Goal: Task Accomplishment & Management: Manage account settings

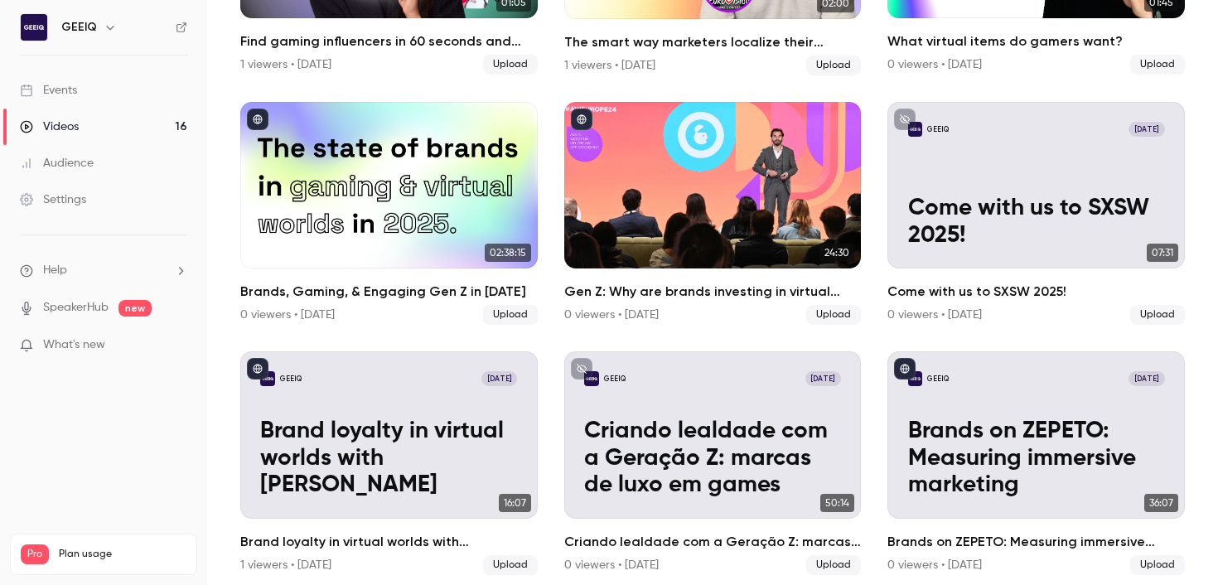
scroll to position [543, 0]
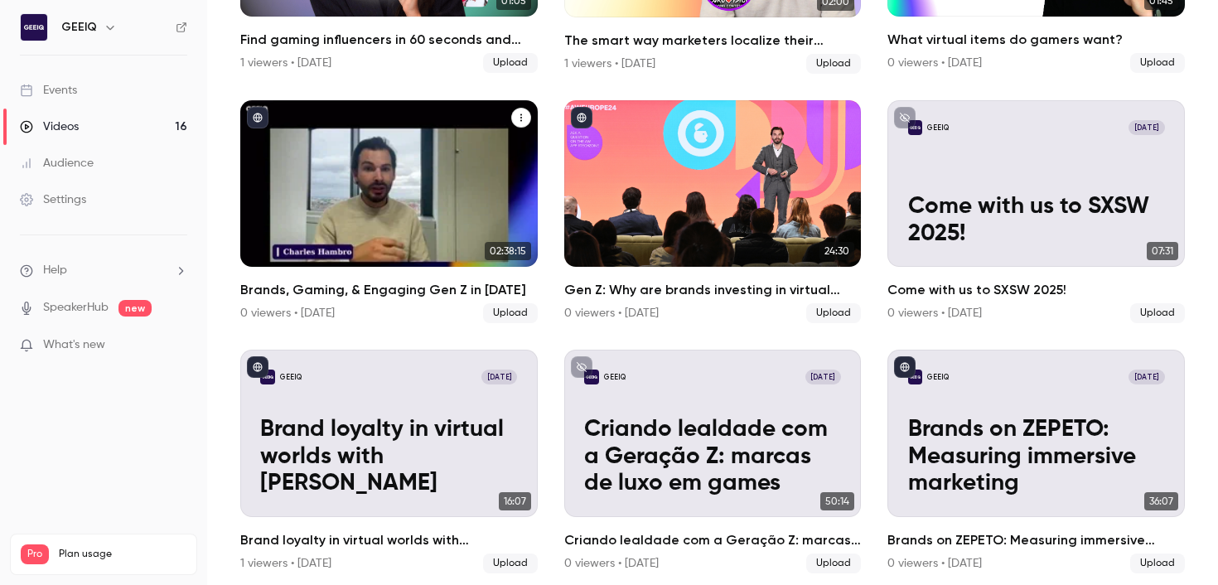
click at [520, 113] on icon "Brands, Gaming, & Engaging Gen Z in 2024" at bounding box center [521, 116] width 2 height 7
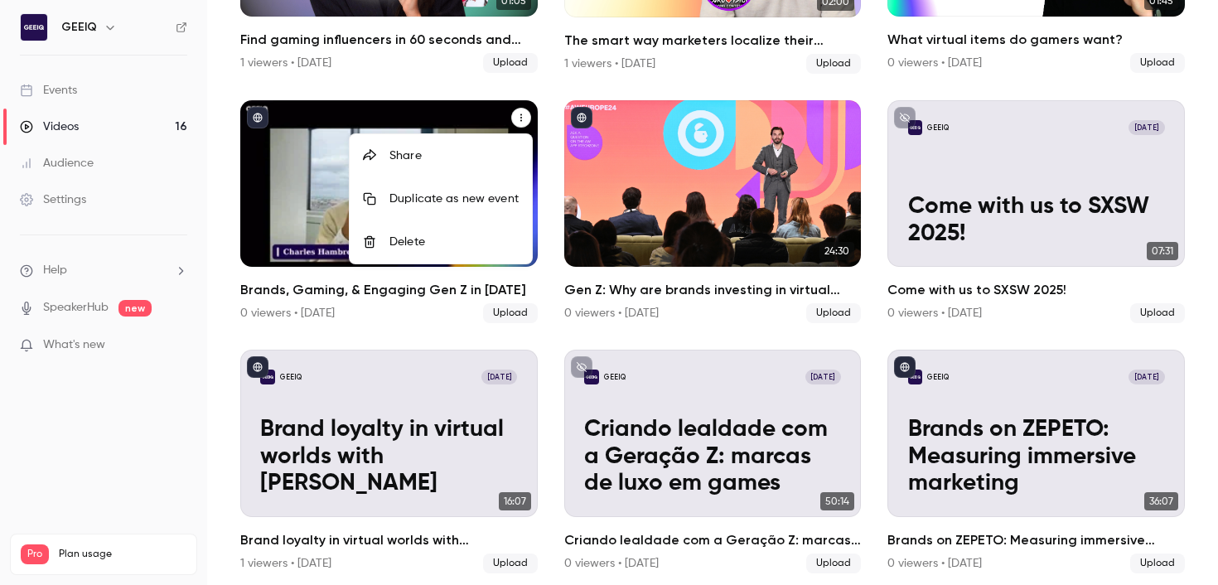
click at [445, 162] on div "Share" at bounding box center [453, 155] width 129 height 17
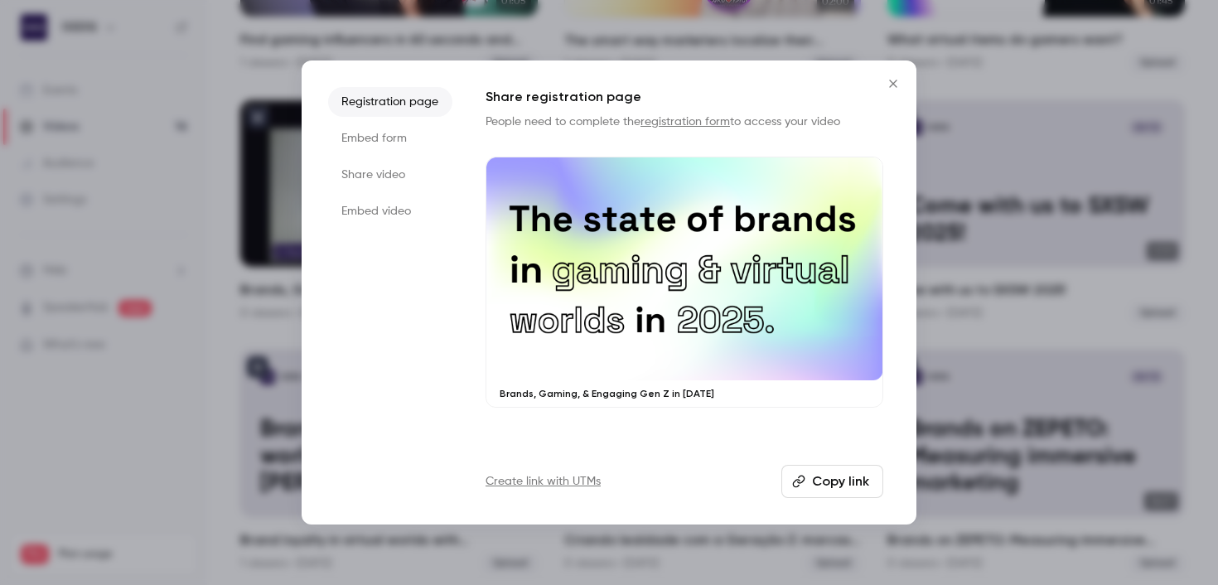
click at [889, 74] on button "Close" at bounding box center [892, 83] width 33 height 33
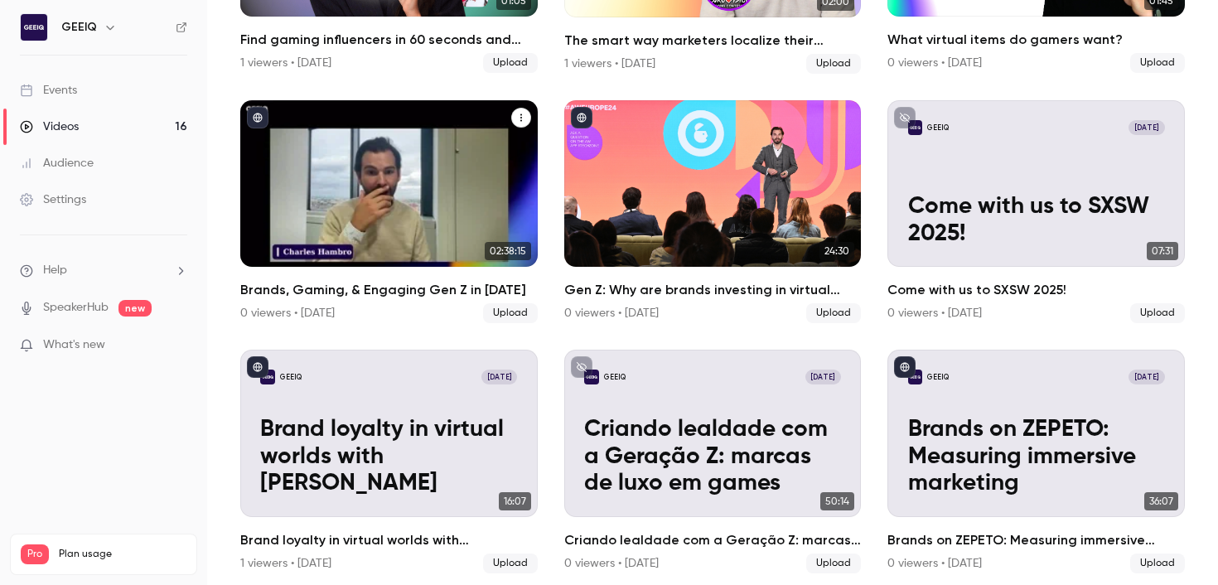
click at [329, 191] on div "Brands, Gaming, & Engaging Gen Z in 2024" at bounding box center [388, 183] width 297 height 167
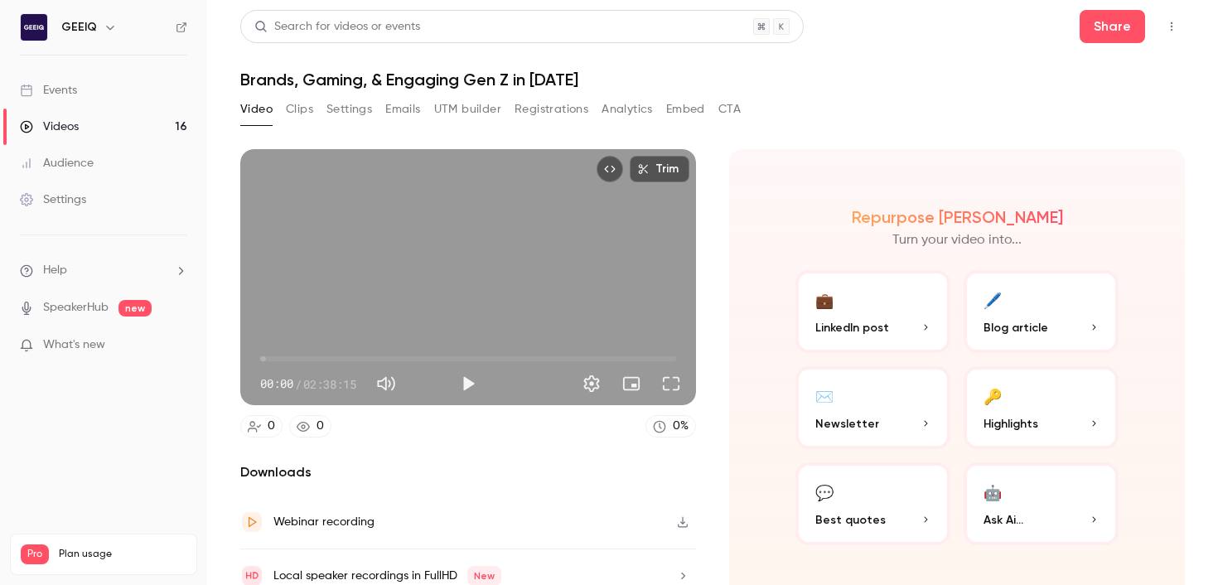
click at [342, 103] on button "Settings" at bounding box center [349, 109] width 46 height 27
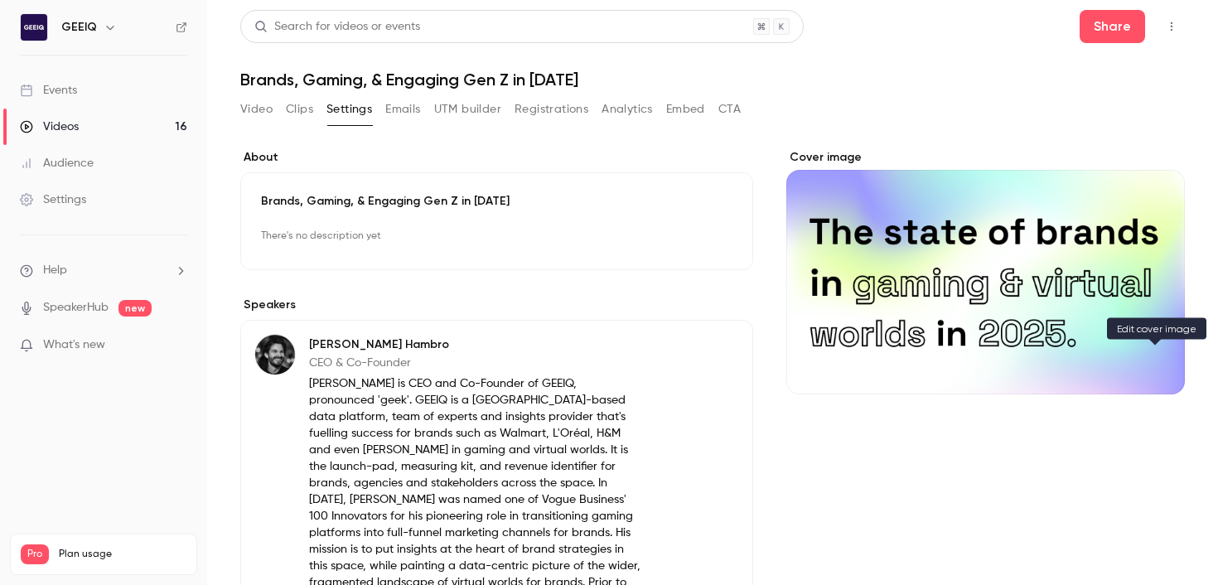
click at [1159, 362] on icon "Cover image" at bounding box center [1154, 364] width 11 height 11
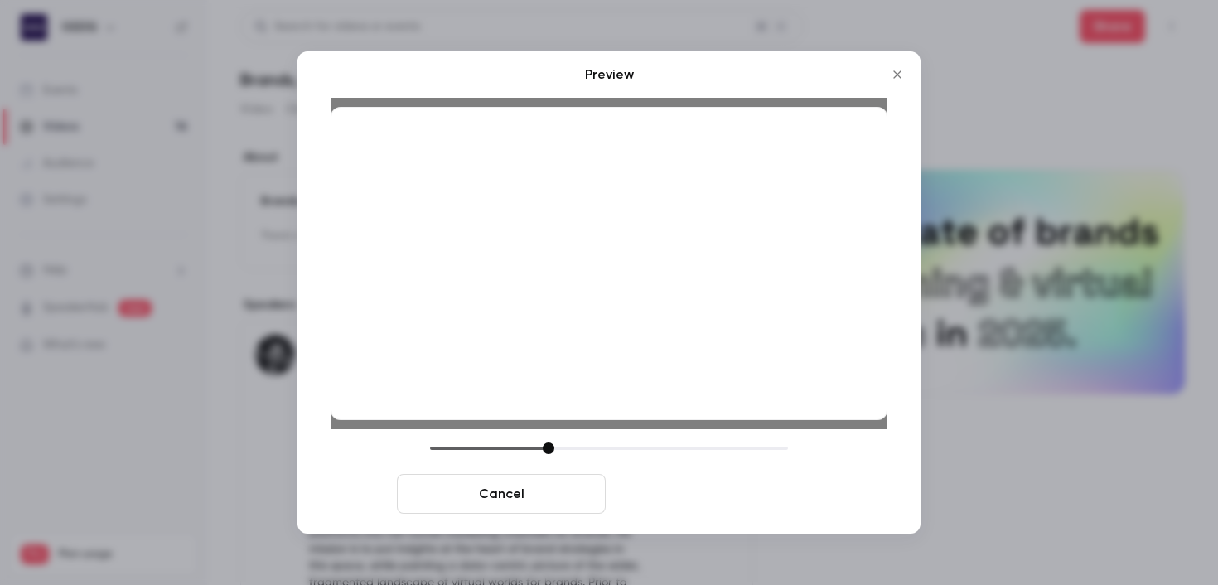
click at [675, 481] on button "Save cover" at bounding box center [716, 494] width 209 height 40
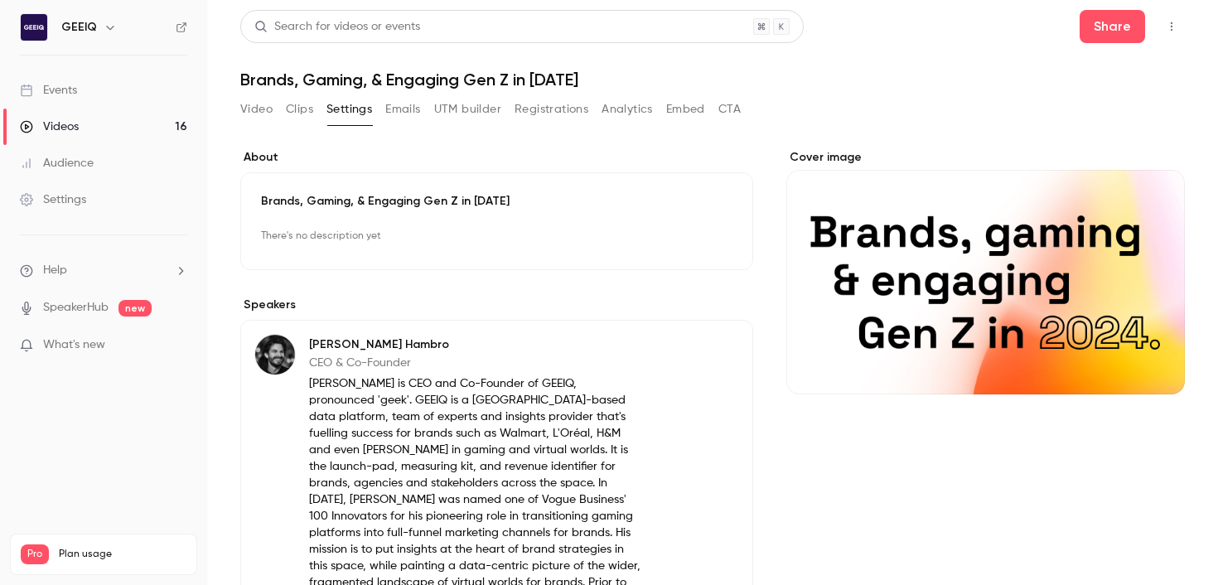
click at [938, 90] on div "Search for videos or events Share Brands, Gaming, & Engaging Gen Z in [DATE] Vi…" at bounding box center [712, 292] width 944 height 565
click at [99, 119] on link "Videos 16" at bounding box center [103, 127] width 207 height 36
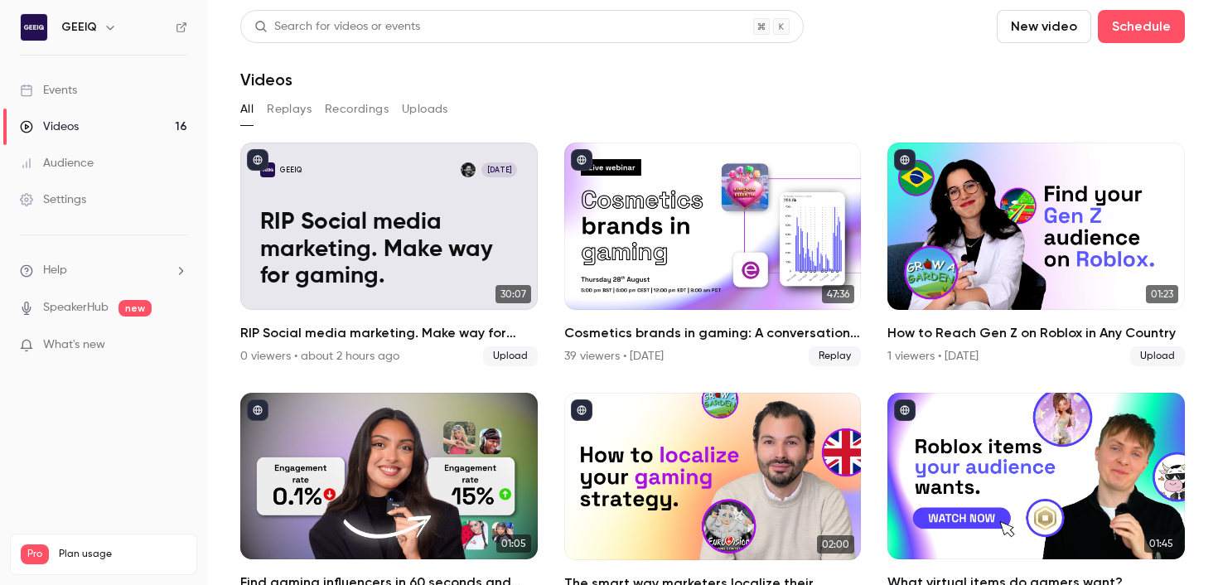
click at [99, 119] on link "Videos 16" at bounding box center [103, 127] width 207 height 36
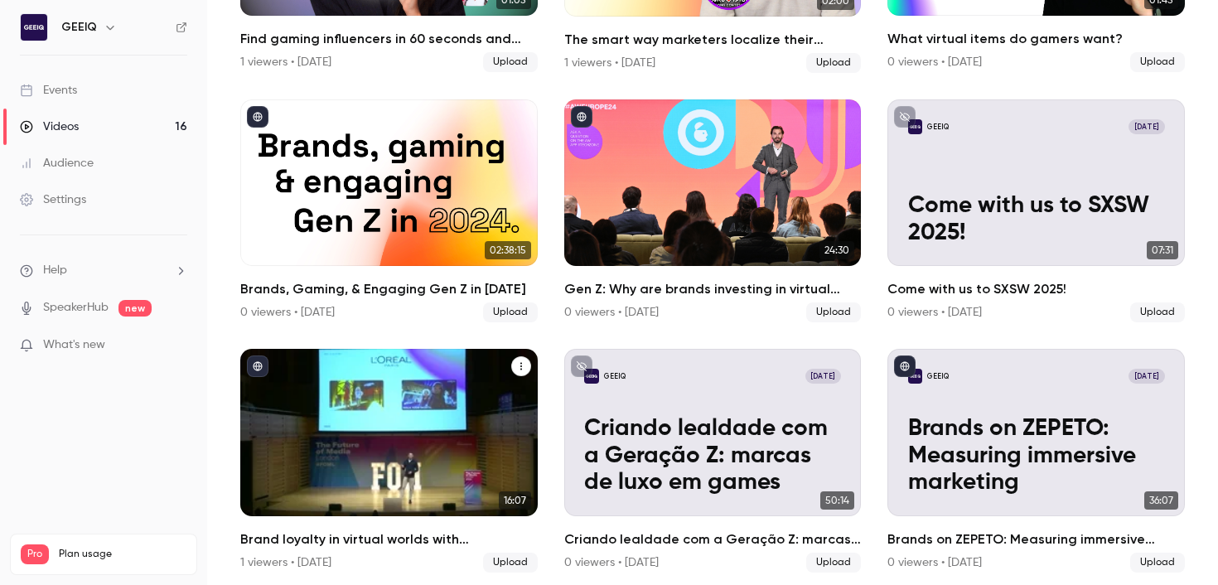
scroll to position [510, 0]
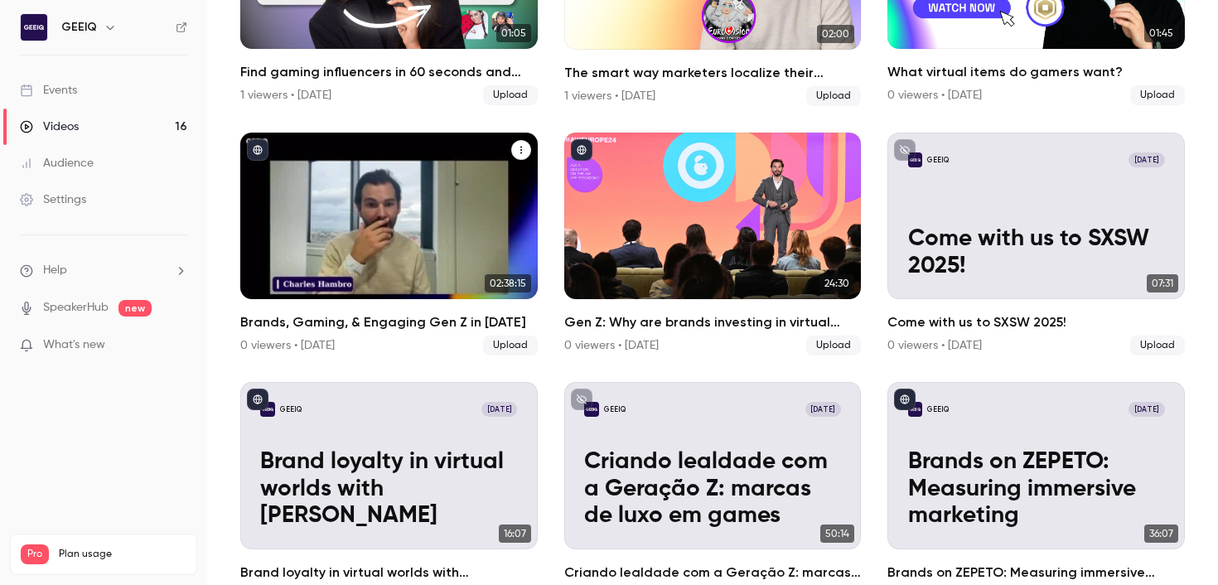
click at [362, 194] on div "Brands, Gaming, & Engaging Gen Z in 2024" at bounding box center [388, 216] width 297 height 167
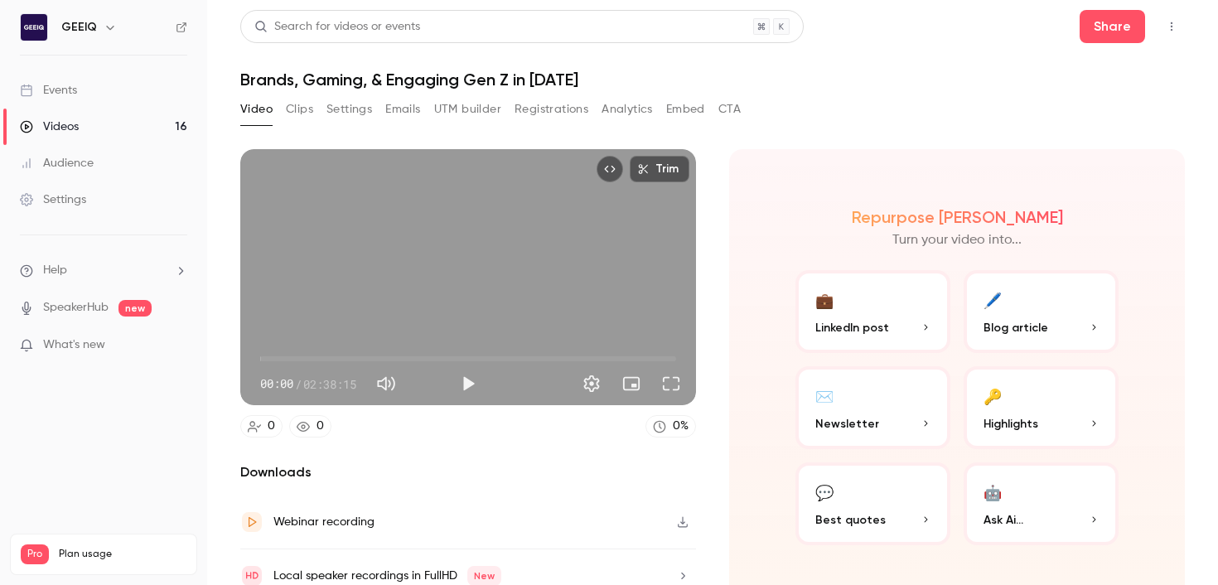
scroll to position [17, 0]
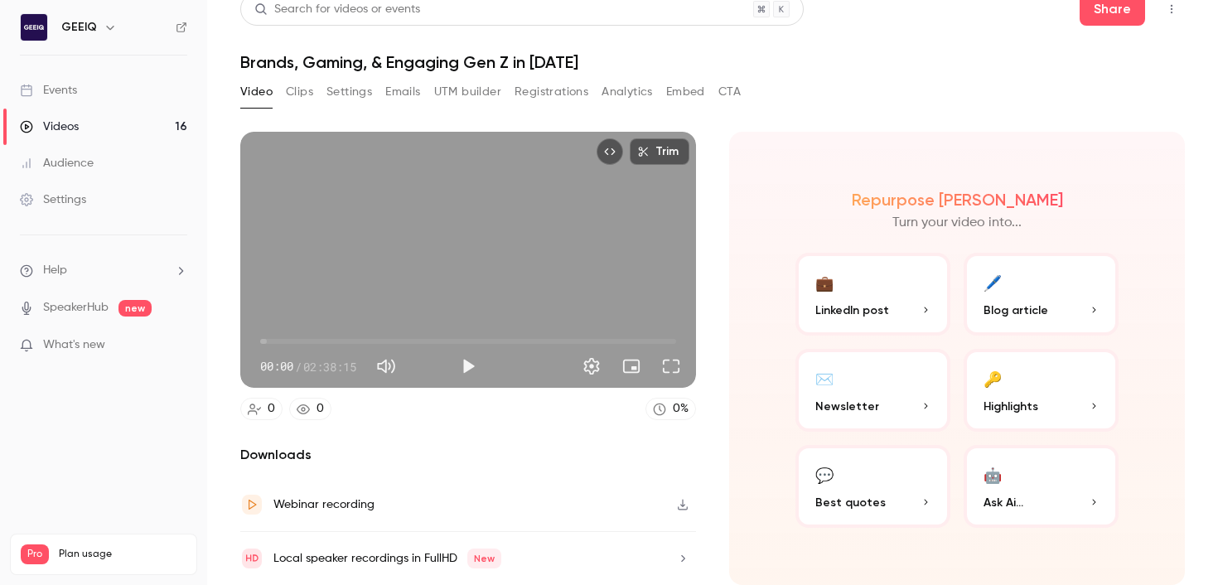
click at [361, 94] on button "Settings" at bounding box center [349, 92] width 46 height 27
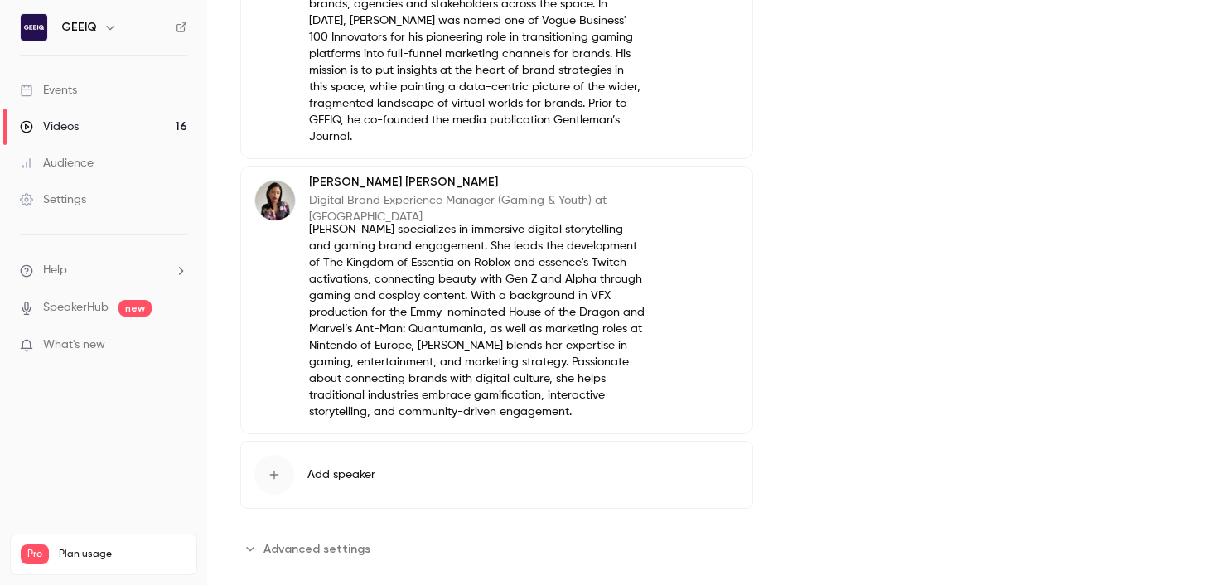
scroll to position [475, 0]
click at [713, 183] on button "Edit" at bounding box center [708, 196] width 60 height 27
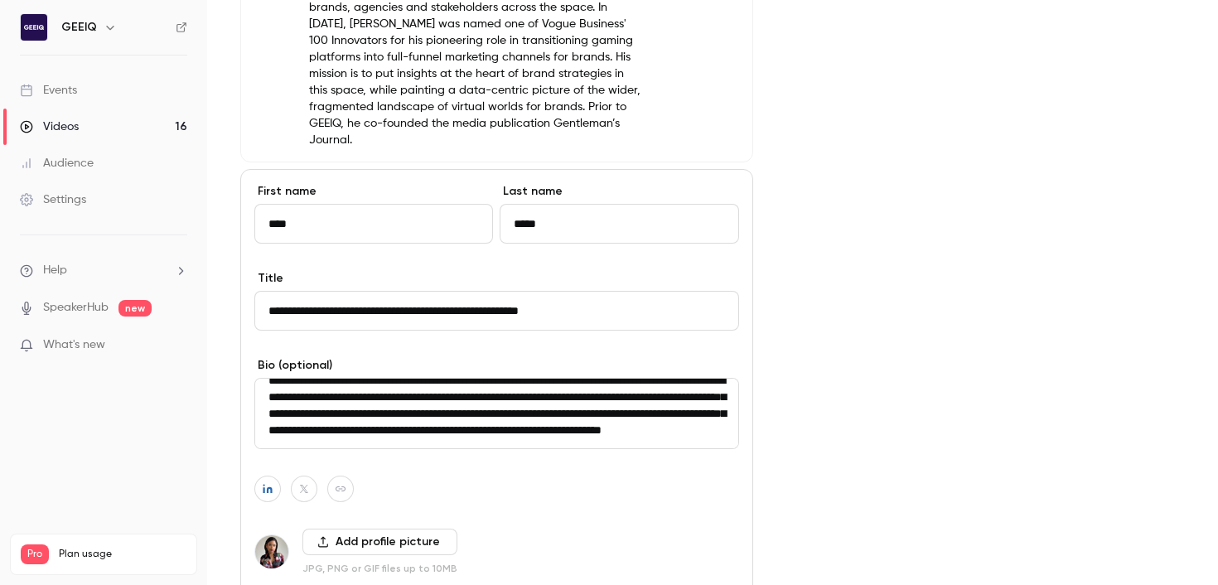
scroll to position [690, 0]
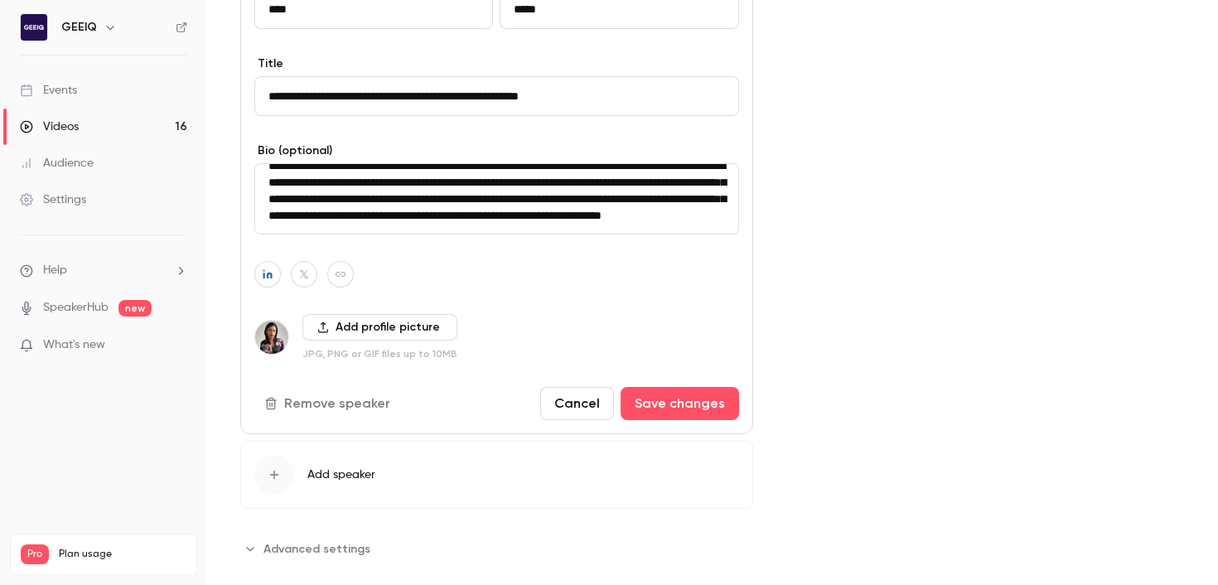
click at [337, 395] on button "Remove speaker" at bounding box center [328, 403] width 149 height 33
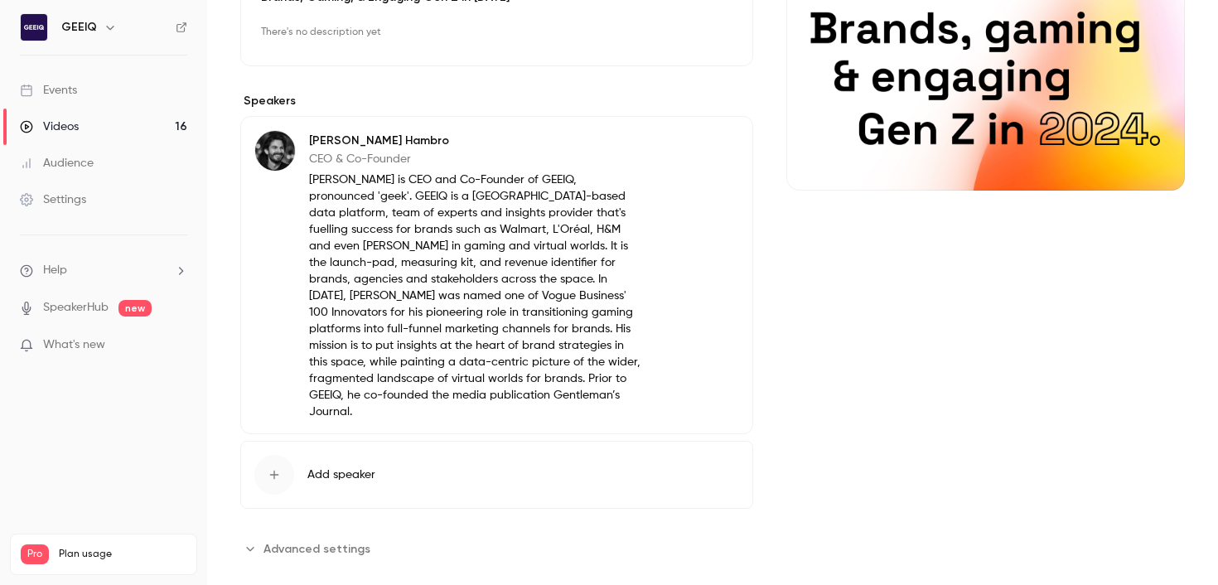
scroll to position [0, 0]
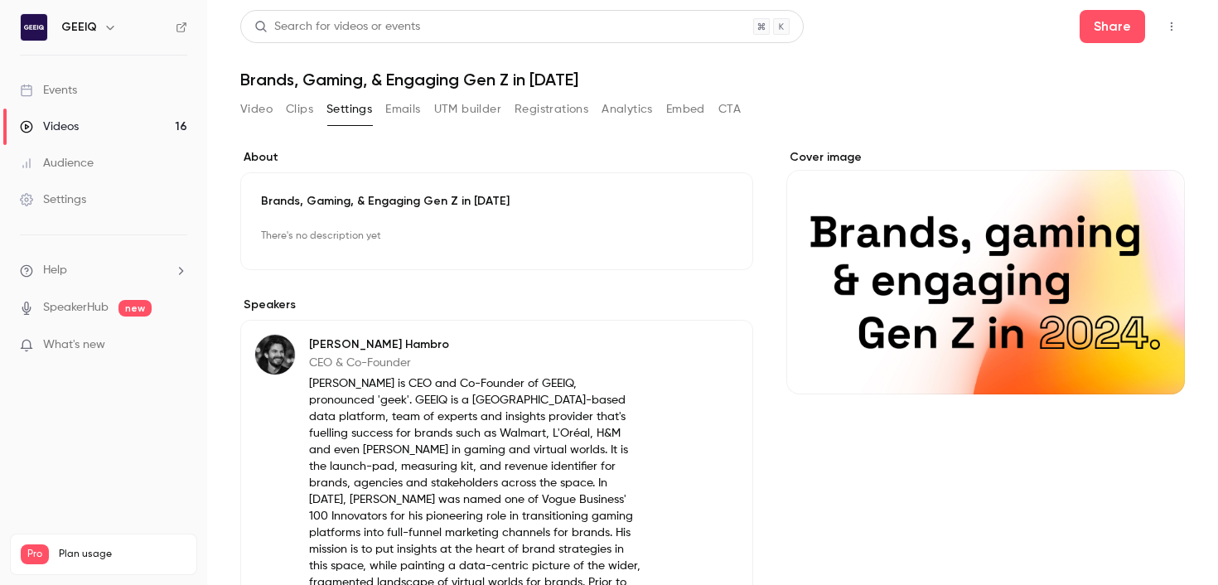
click at [89, 124] on link "Videos 16" at bounding box center [103, 127] width 207 height 36
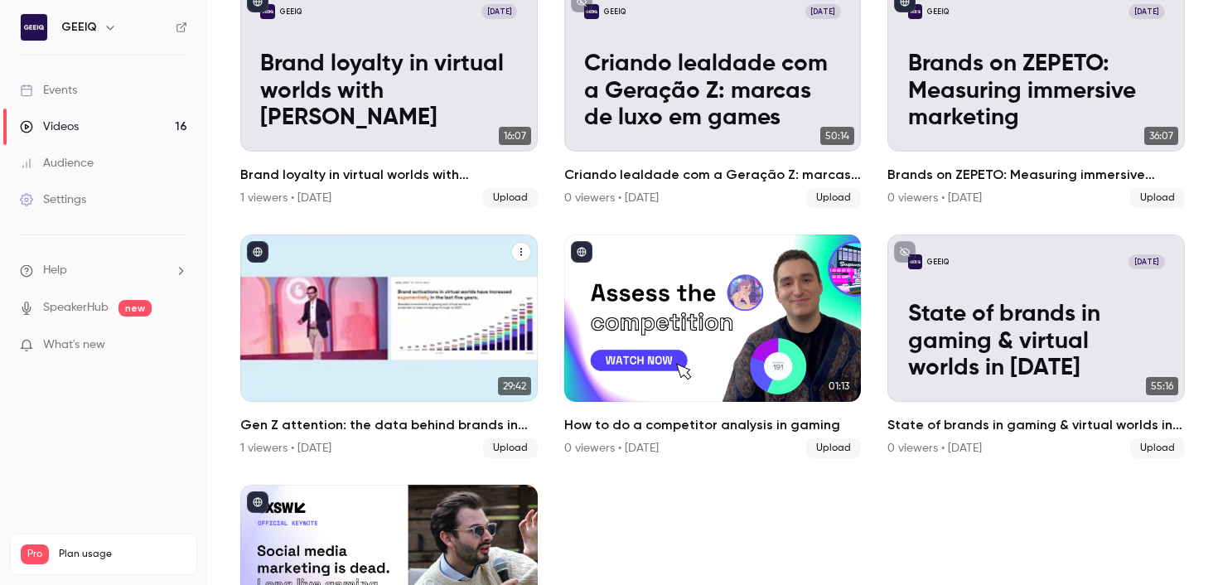
scroll to position [982, 0]
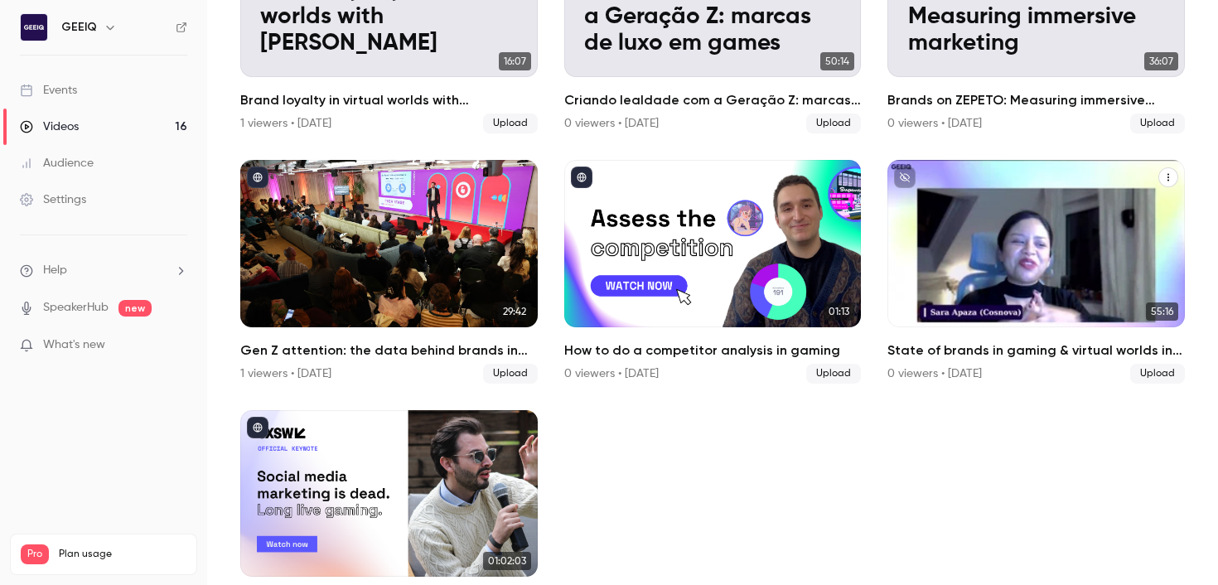
click at [1136, 224] on div "GEEIQ [DATE] State of brands in gaming & virtual worlds in [DATE]" at bounding box center [1035, 243] width 297 height 167
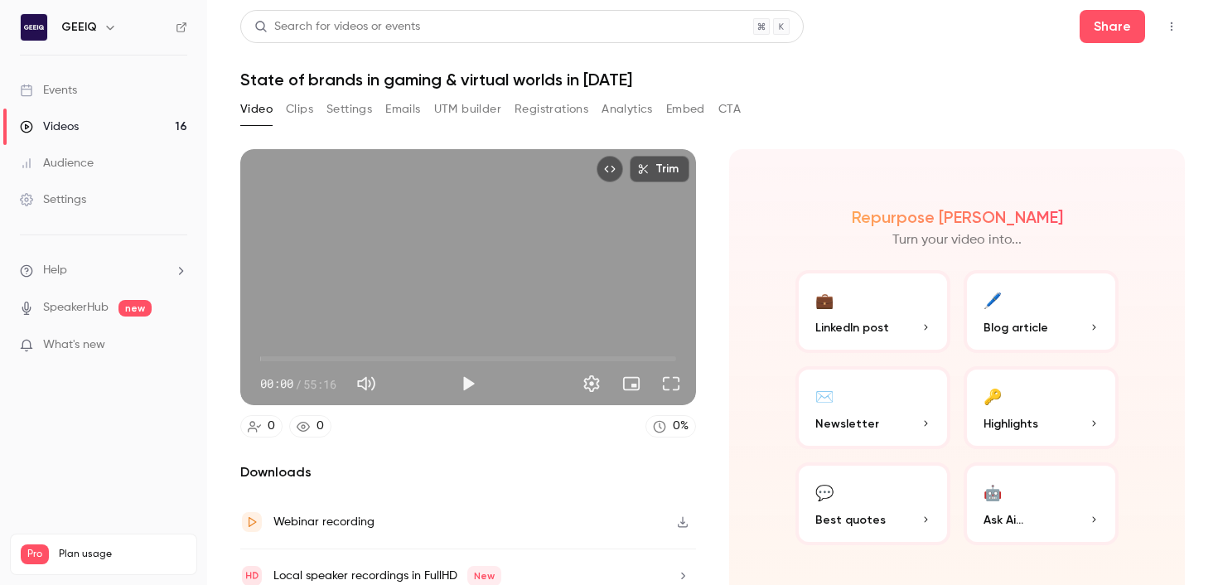
click at [579, 112] on button "Registrations" at bounding box center [551, 109] width 74 height 27
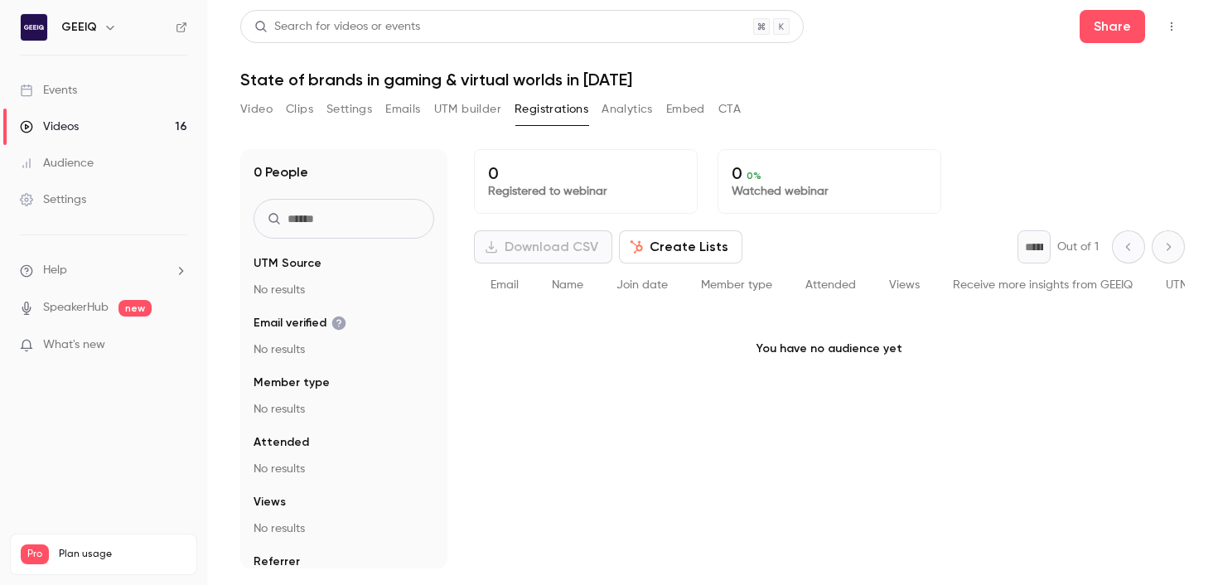
click at [255, 109] on button "Video" at bounding box center [256, 109] width 32 height 27
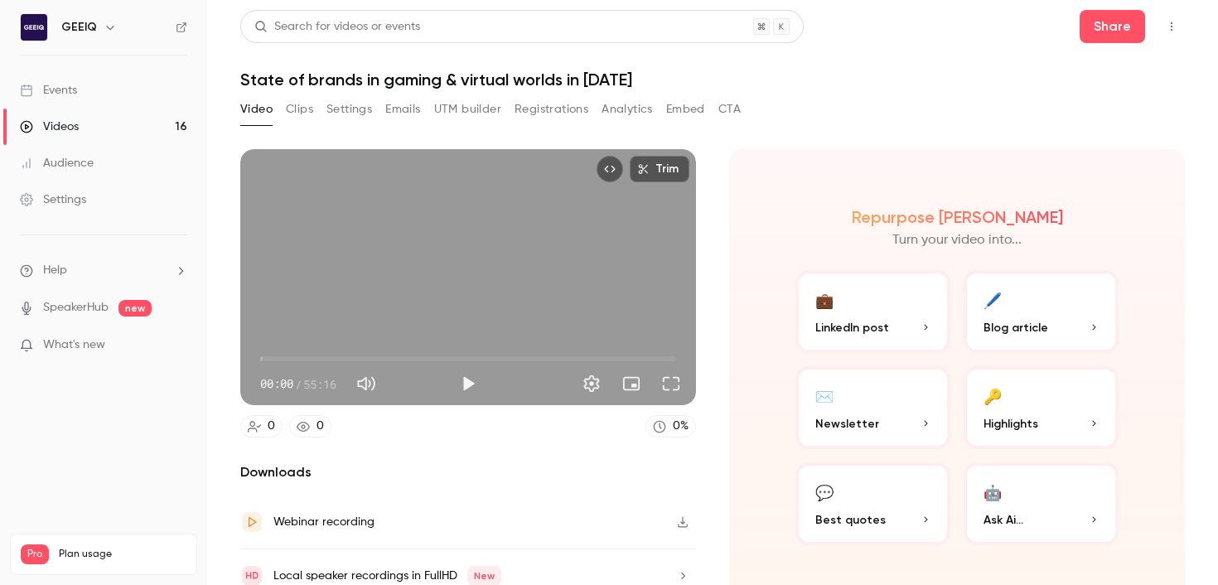
click at [639, 109] on button "Analytics" at bounding box center [626, 109] width 51 height 27
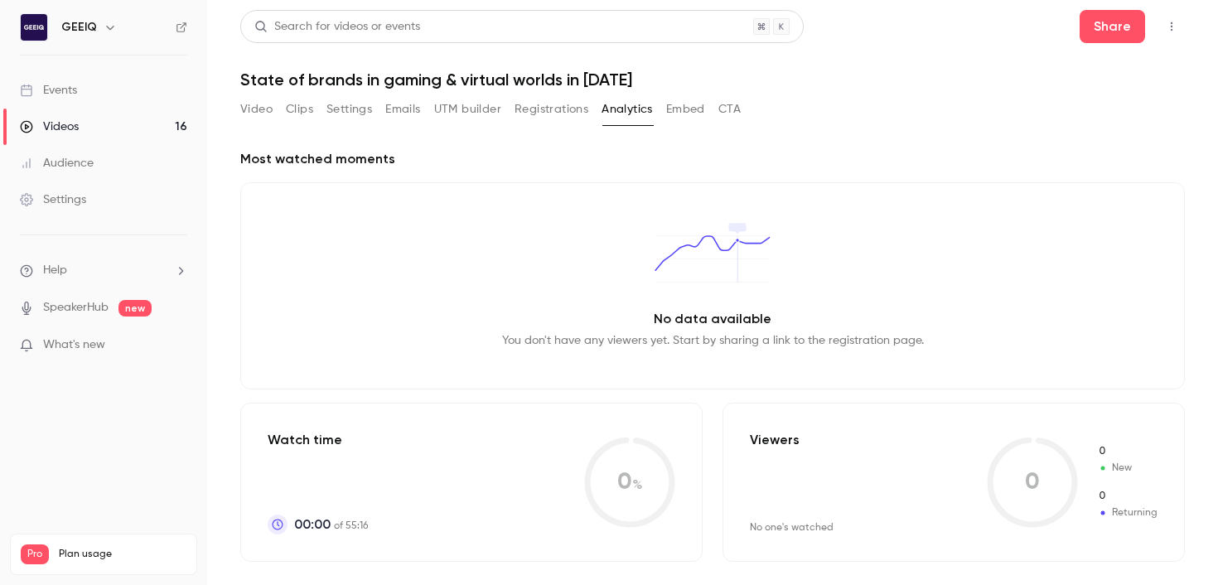
click at [333, 114] on button "Settings" at bounding box center [349, 109] width 46 height 27
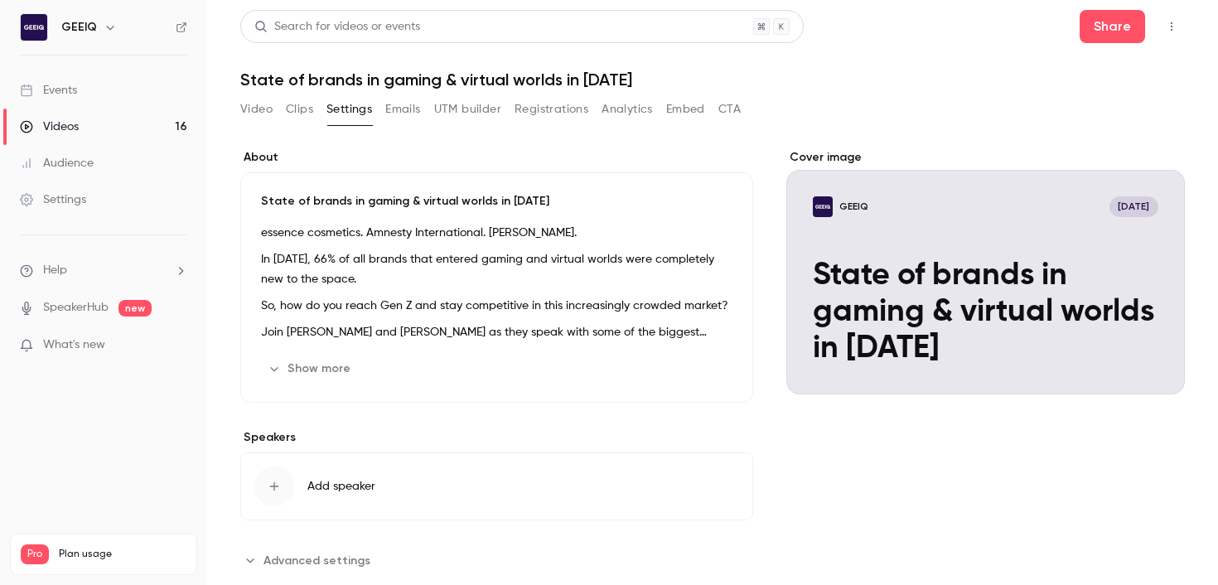
click at [1155, 383] on div "Cover image" at bounding box center [985, 271] width 398 height 245
click at [0, 0] on input "GEEIQ [DATE] State of brands in gaming & virtual worlds in [DATE]" at bounding box center [0, 0] width 0 height 0
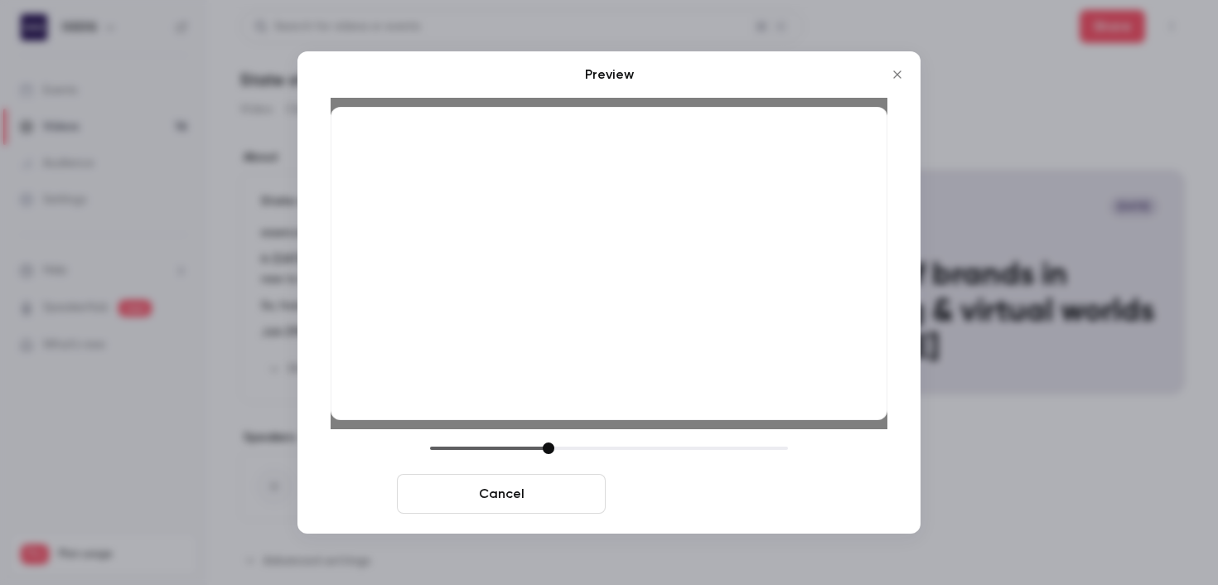
drag, startPoint x: 788, startPoint y: 498, endPoint x: 804, endPoint y: 499, distance: 16.6
click at [788, 498] on button "Save cover" at bounding box center [716, 494] width 209 height 40
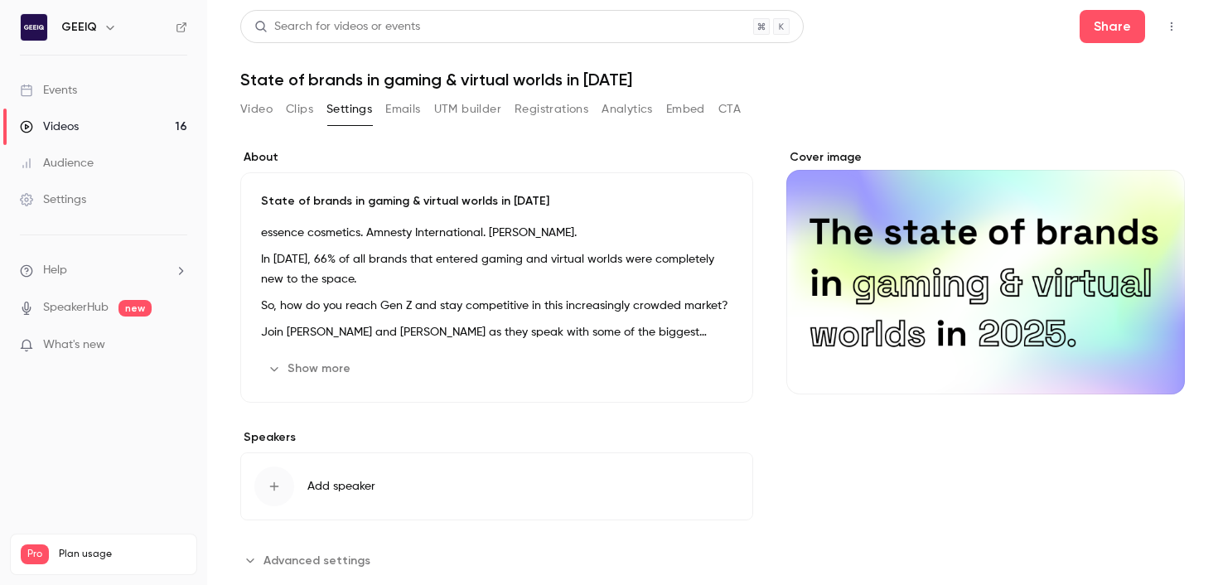
click at [1090, 442] on div "Cover image" at bounding box center [985, 361] width 398 height 424
click at [124, 124] on link "Videos 16" at bounding box center [103, 127] width 207 height 36
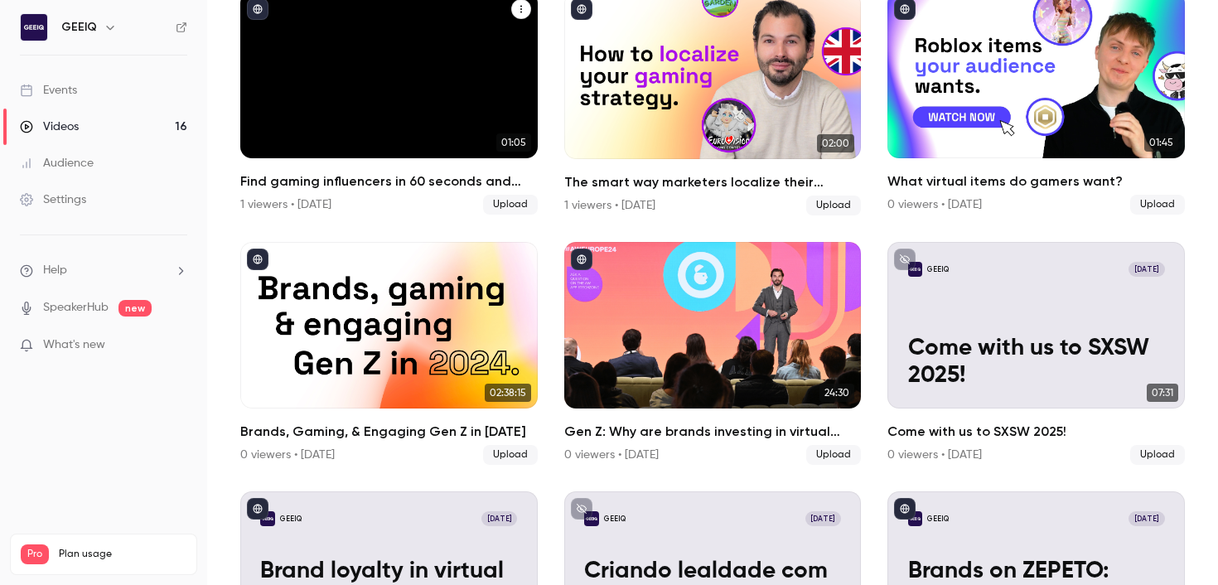
scroll to position [486, 0]
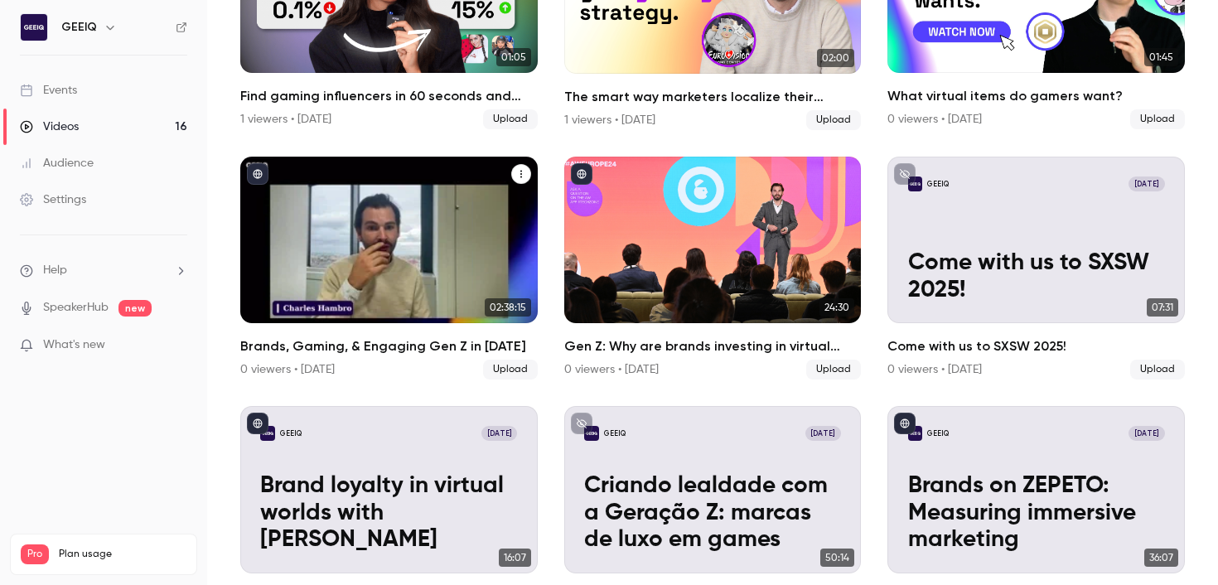
click at [395, 305] on div "Brands, Gaming, & Engaging Gen Z in 2024" at bounding box center [388, 240] width 297 height 167
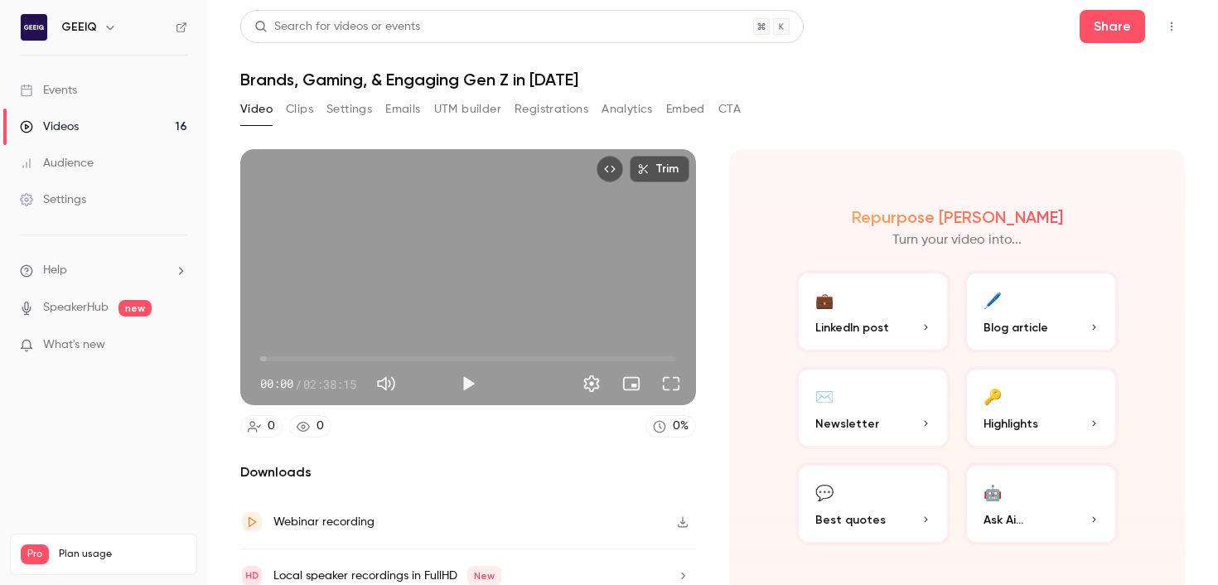
click at [360, 79] on h1 "Brands, Gaming, & Engaging Gen Z in [DATE]" at bounding box center [712, 80] width 944 height 20
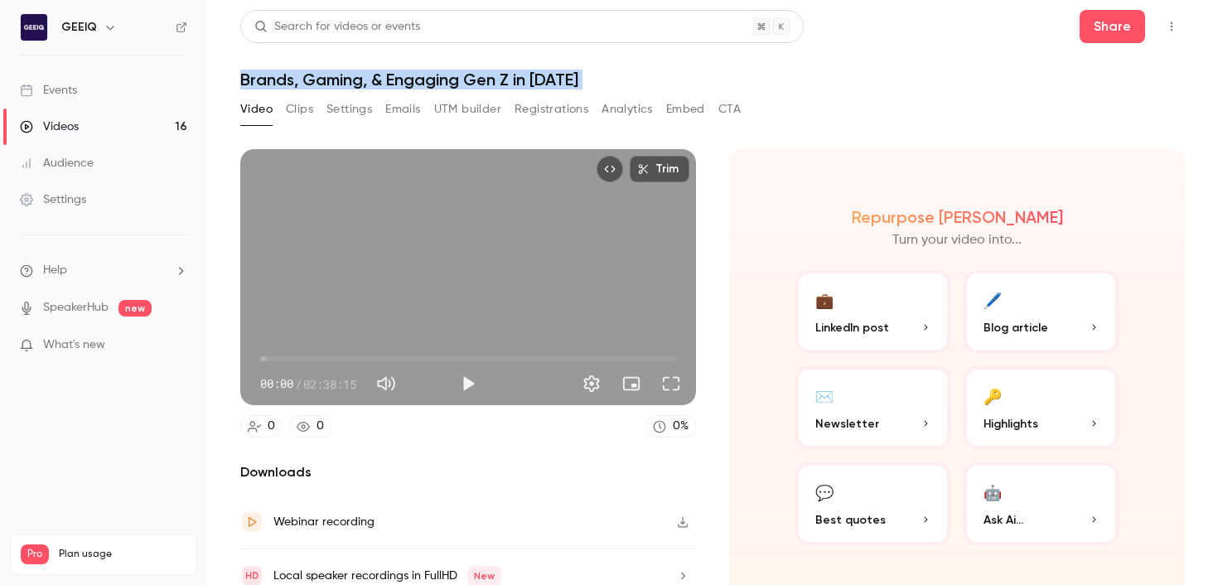
click at [360, 79] on h1 "Brands, Gaming, & Engaging Gen Z in [DATE]" at bounding box center [712, 80] width 944 height 20
copy div "Brands, Gaming, & Engaging Gen Z in [DATE] Video Clips Settings Emails UTM buil…"
click at [1116, 11] on button "Share" at bounding box center [1111, 26] width 65 height 33
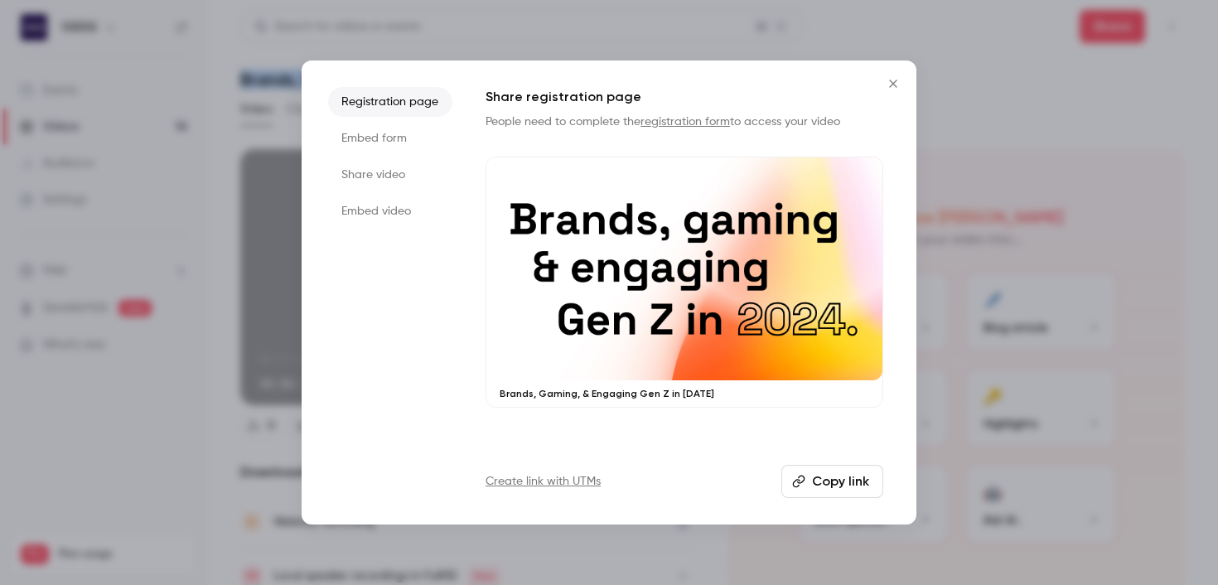
click at [829, 475] on button "Copy link" at bounding box center [832, 481] width 102 height 33
click at [891, 84] on icon "Close" at bounding box center [892, 83] width 7 height 7
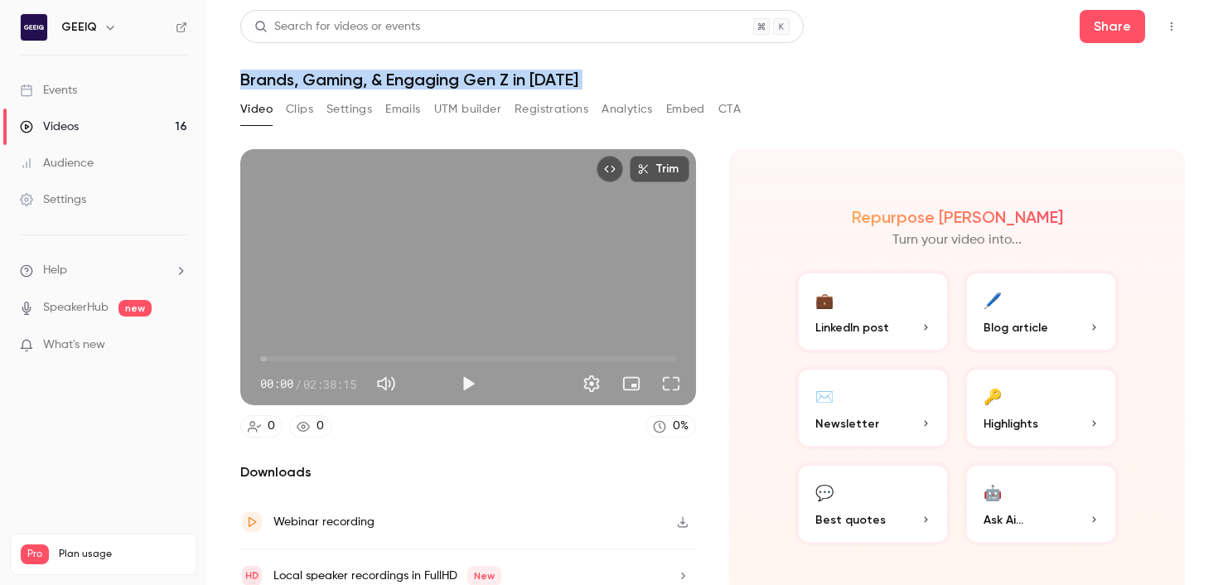
click at [60, 134] on div "Videos" at bounding box center [49, 126] width 59 height 17
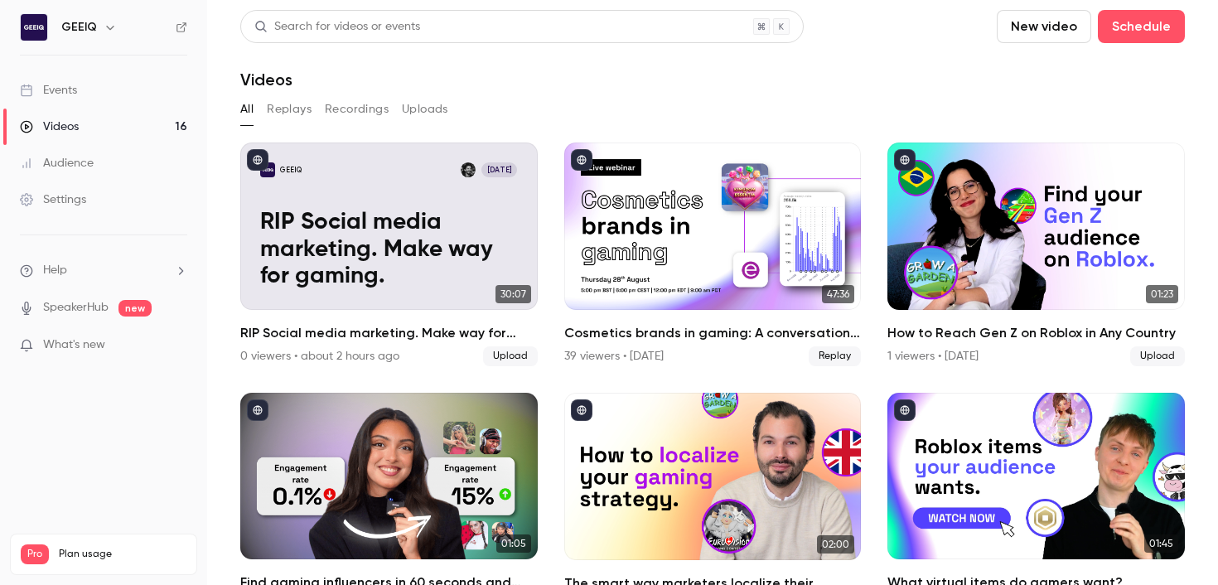
click at [710, 110] on div "All Replays Recordings Uploads" at bounding box center [712, 109] width 944 height 27
click at [1058, 28] on button "New video" at bounding box center [1043, 26] width 94 height 33
click at [1045, 111] on div "Upload" at bounding box center [1104, 115] width 126 height 17
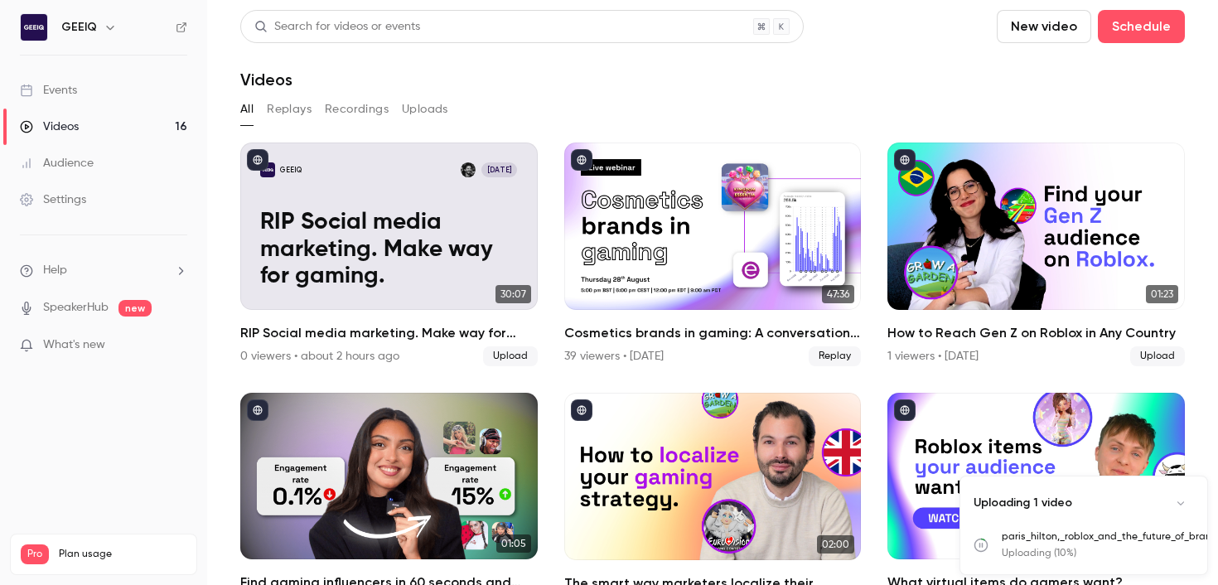
click at [1038, 29] on button "New video" at bounding box center [1043, 26] width 94 height 33
click at [1038, 109] on div at bounding box center [1028, 115] width 27 height 13
click at [1051, 25] on button "New video" at bounding box center [1043, 26] width 94 height 33
click at [1039, 112] on div at bounding box center [1028, 115] width 27 height 13
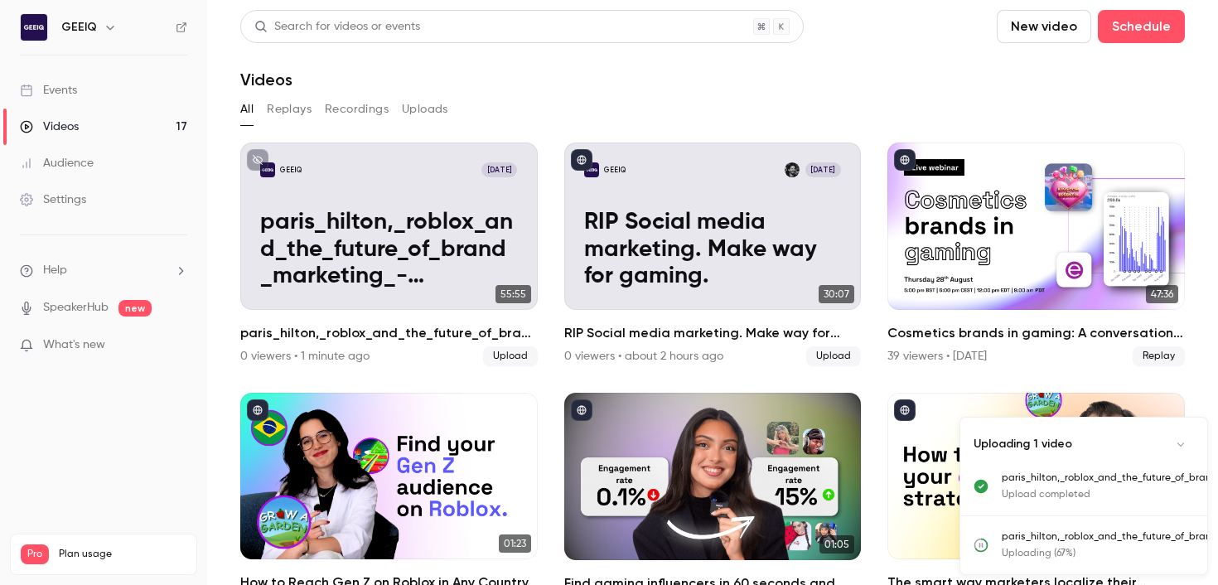
click at [1091, 523] on li "paris_hilton,_roblox_and_the_future_of_brand_marketing_-_geeiq_x_11_11_media (1…" at bounding box center [1083, 545] width 247 height 58
click at [981, 544] on icon "Uploads list" at bounding box center [980, 545] width 15 height 15
click at [1020, 29] on button "New video" at bounding box center [1043, 26] width 94 height 33
click at [1054, 107] on div "Upload" at bounding box center [1104, 115] width 126 height 17
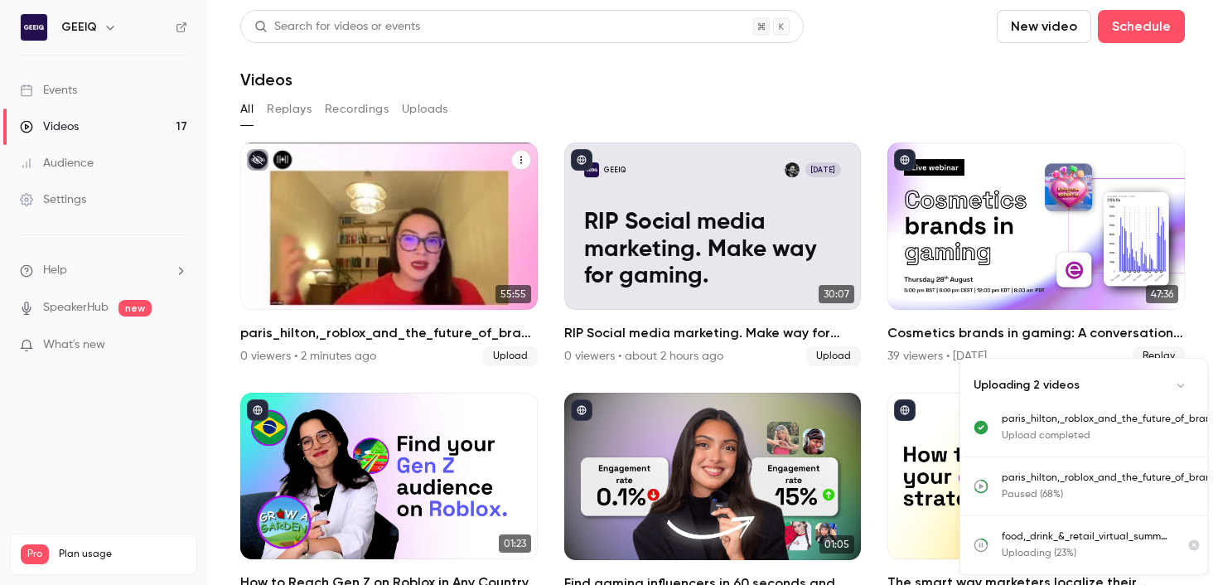
click at [419, 190] on div "GEEIQ [DATE] paris_hilton,_roblox_and_the_future_of_brand_marketing_-_geeiq_x_1…" at bounding box center [388, 225] width 297 height 167
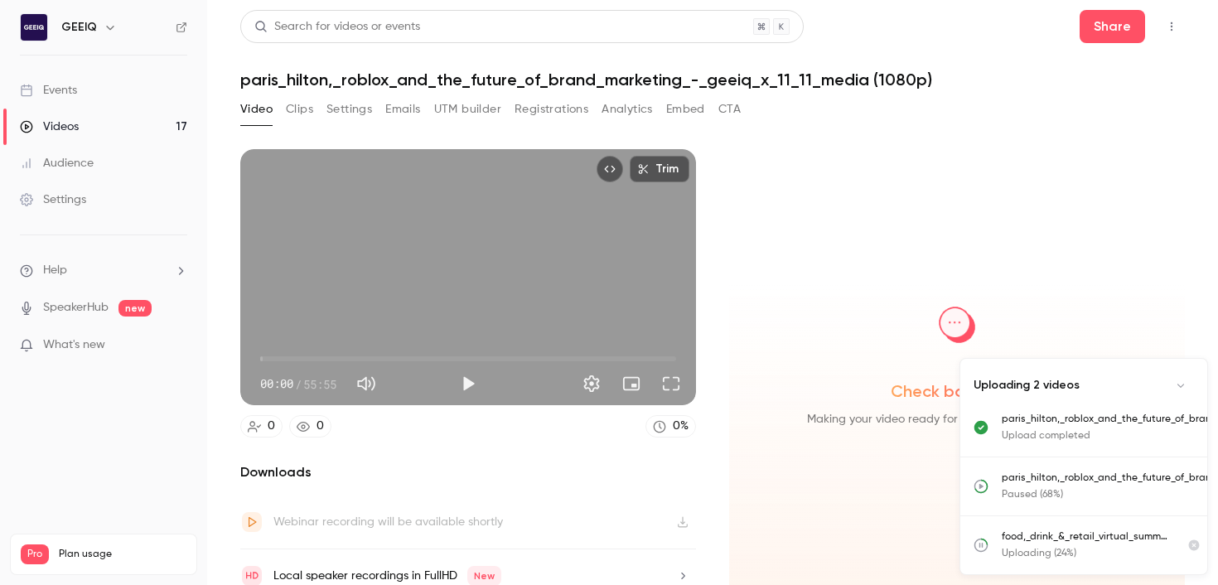
click at [356, 107] on button "Settings" at bounding box center [349, 109] width 46 height 27
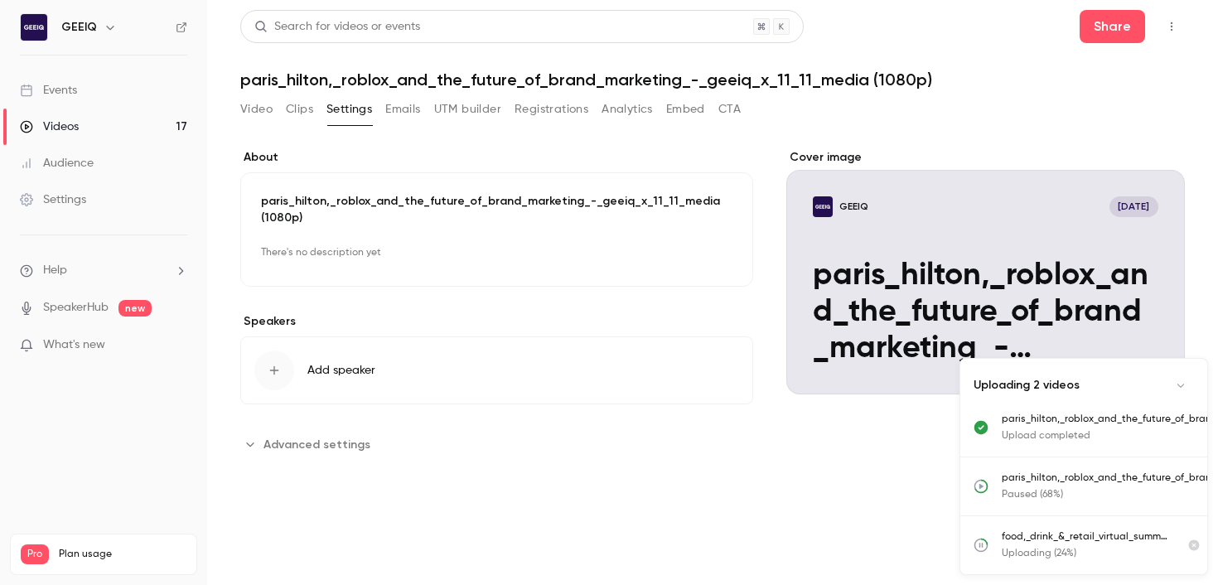
click at [409, 210] on p "paris_hilton,_roblox_and_the_future_of_brand_marketing_-_geeiq_x_11_11_media (1…" at bounding box center [496, 209] width 471 height 33
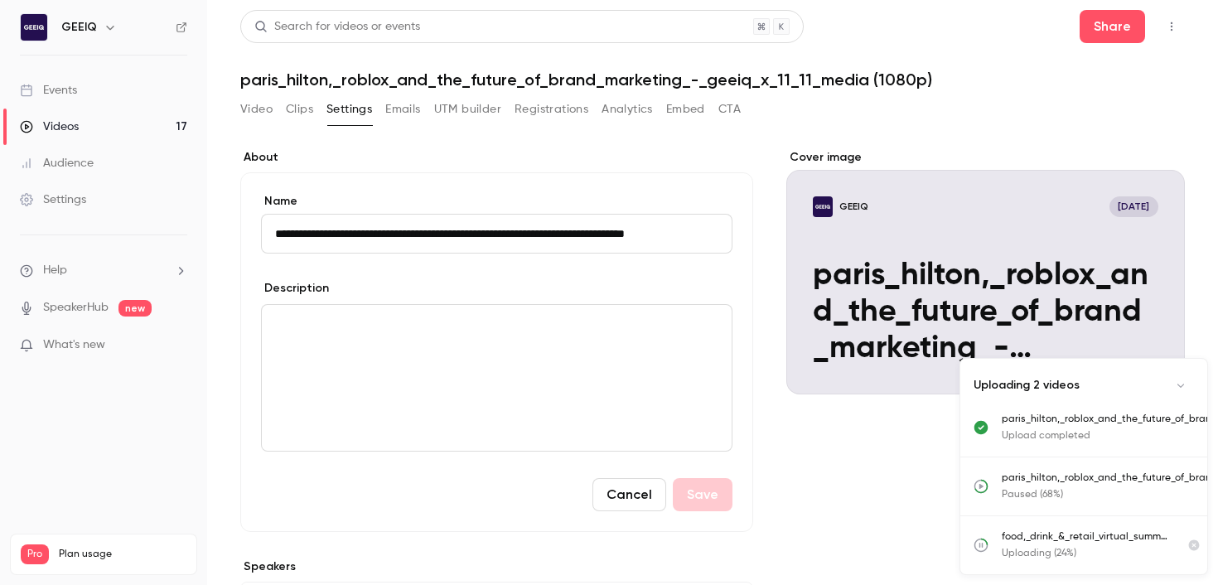
click at [409, 210] on div "**********" at bounding box center [496, 223] width 471 height 60
click at [431, 231] on input "**********" at bounding box center [496, 234] width 471 height 40
type input "**********"
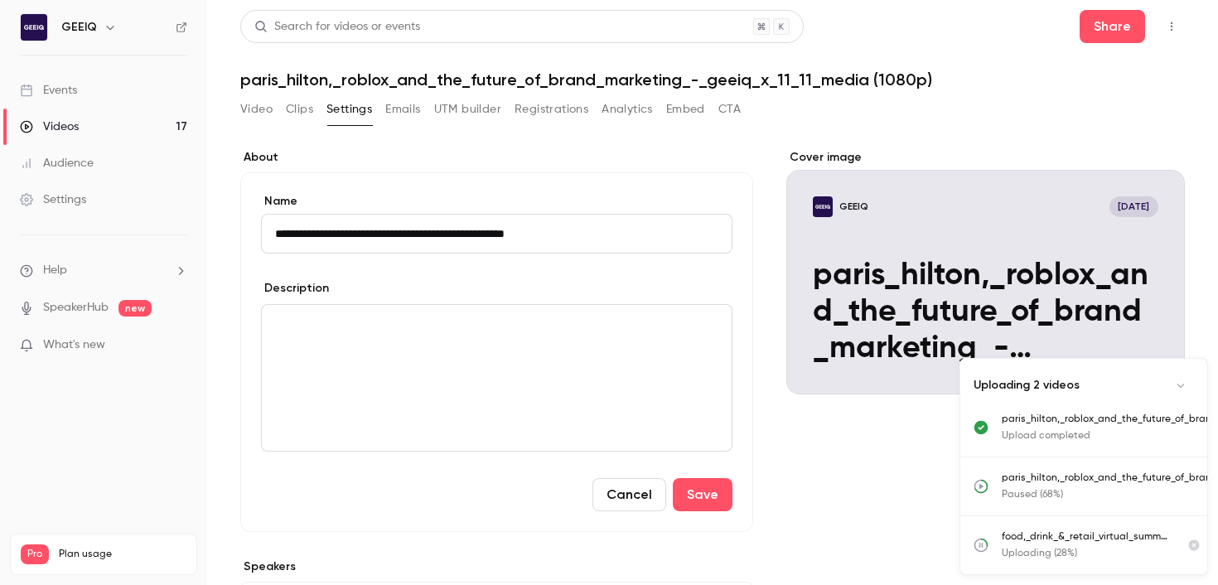
click at [755, 515] on div "**********" at bounding box center [712, 425] width 944 height 553
click at [716, 499] on button "Save" at bounding box center [703, 494] width 60 height 33
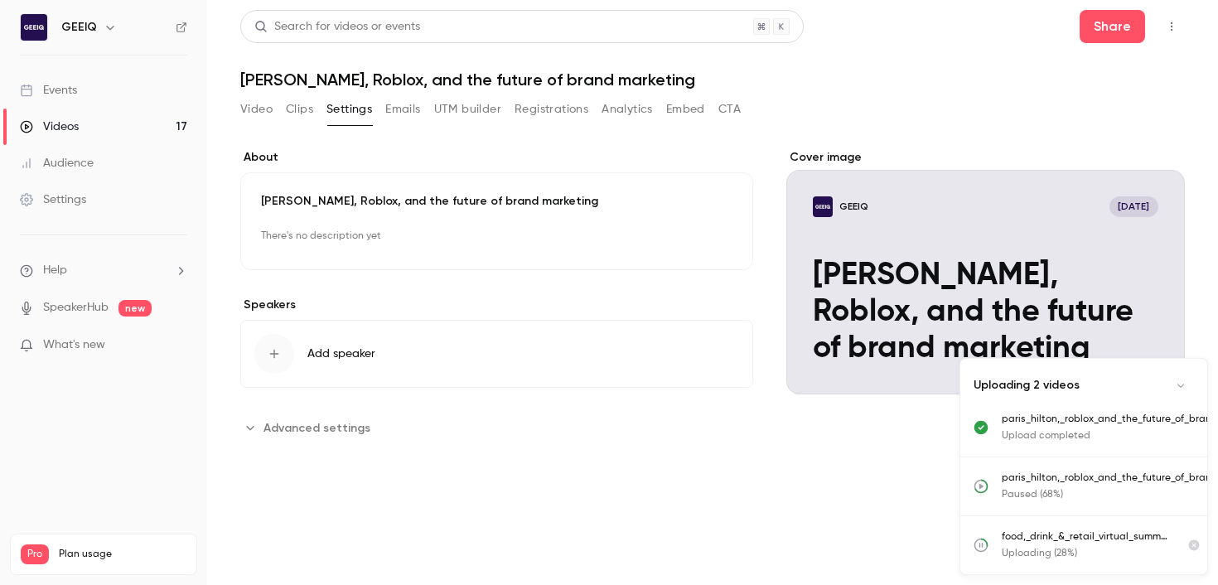
click at [950, 271] on div "Cover image" at bounding box center [985, 271] width 398 height 245
click at [0, 0] on input "GEEIQ [DATE] [PERSON_NAME], Roblox, and the future of brand marketing" at bounding box center [0, 0] width 0 height 0
click at [1108, 19] on button "Share" at bounding box center [1111, 26] width 65 height 33
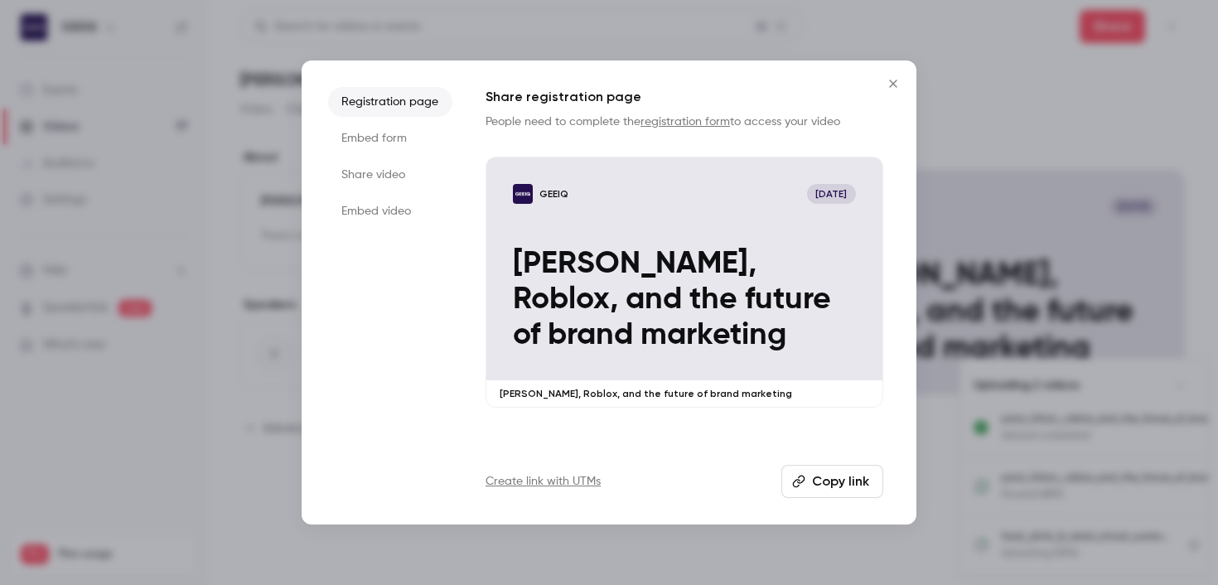
click at [817, 495] on button "Copy link" at bounding box center [832, 481] width 102 height 33
drag, startPoint x: 1067, startPoint y: 176, endPoint x: 1165, endPoint y: 200, distance: 101.4
click at [1068, 176] on div at bounding box center [609, 292] width 1218 height 585
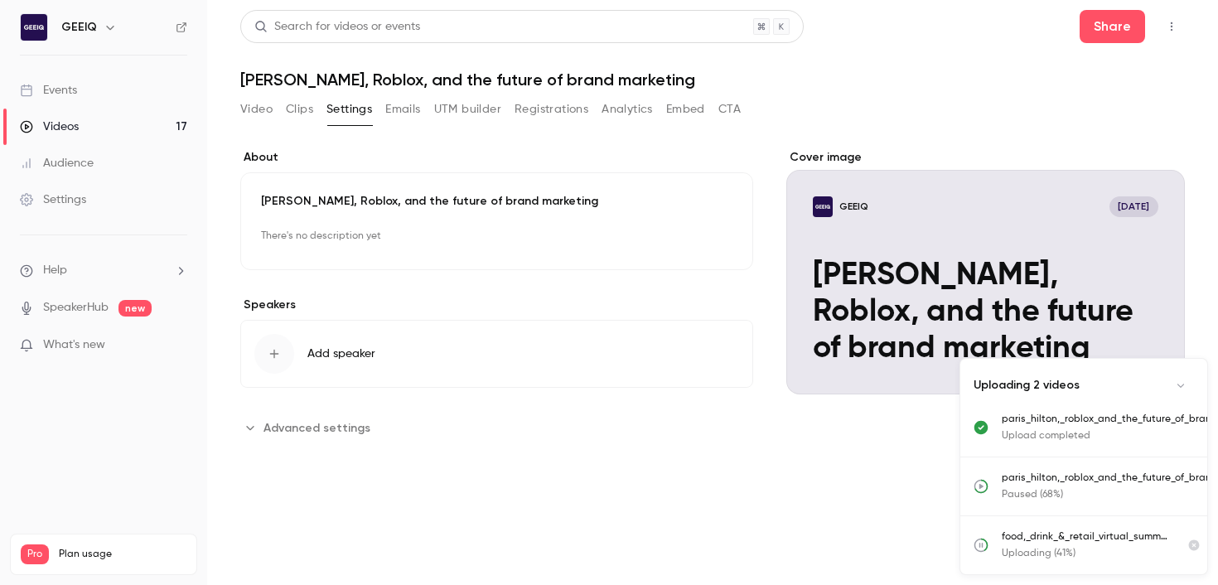
click at [853, 58] on header "Search for videos or events Share [PERSON_NAME], Roblox, and the future of bran…" at bounding box center [712, 50] width 944 height 80
click at [110, 119] on link "Videos 17" at bounding box center [103, 127] width 207 height 36
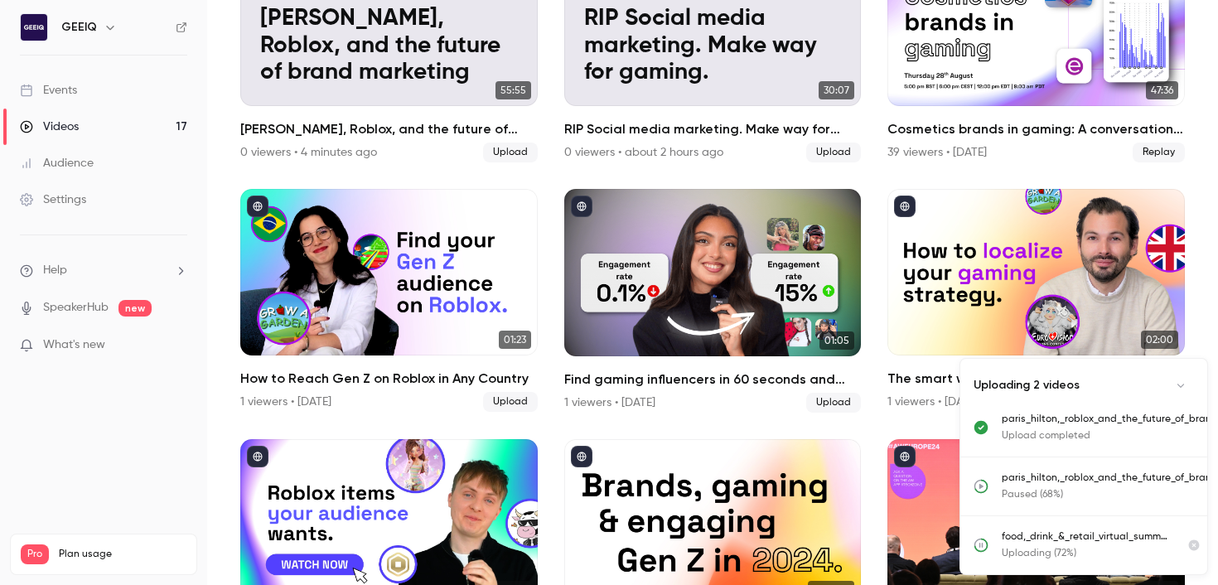
scroll to position [203, 0]
